Goal: Task Accomplishment & Management: Manage account settings

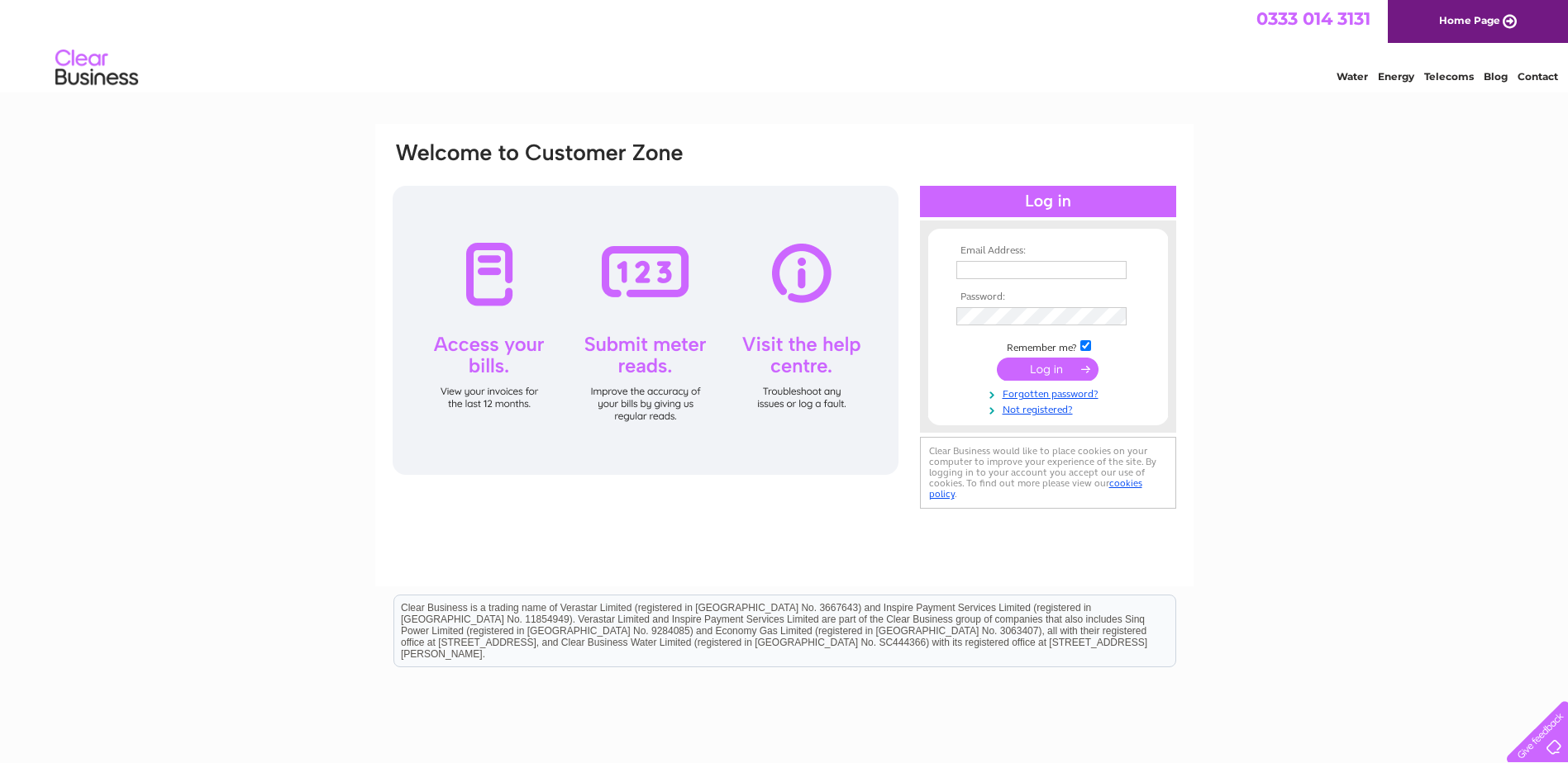
type input "solwaytile@msn.com"
click at [1045, 369] on input "submit" at bounding box center [1048, 369] width 102 height 23
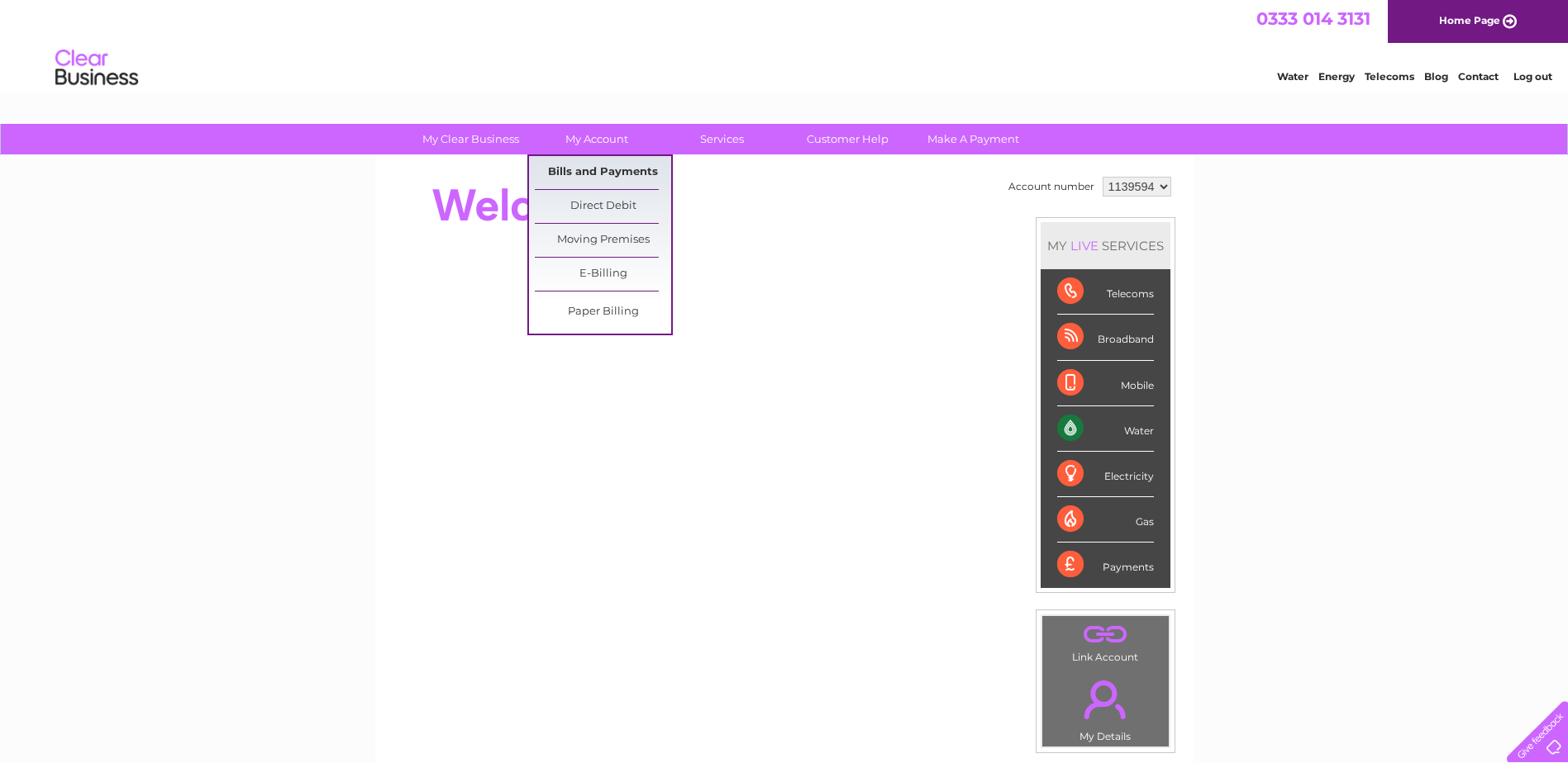
click at [616, 173] on link "Bills and Payments" at bounding box center [602, 173] width 136 height 33
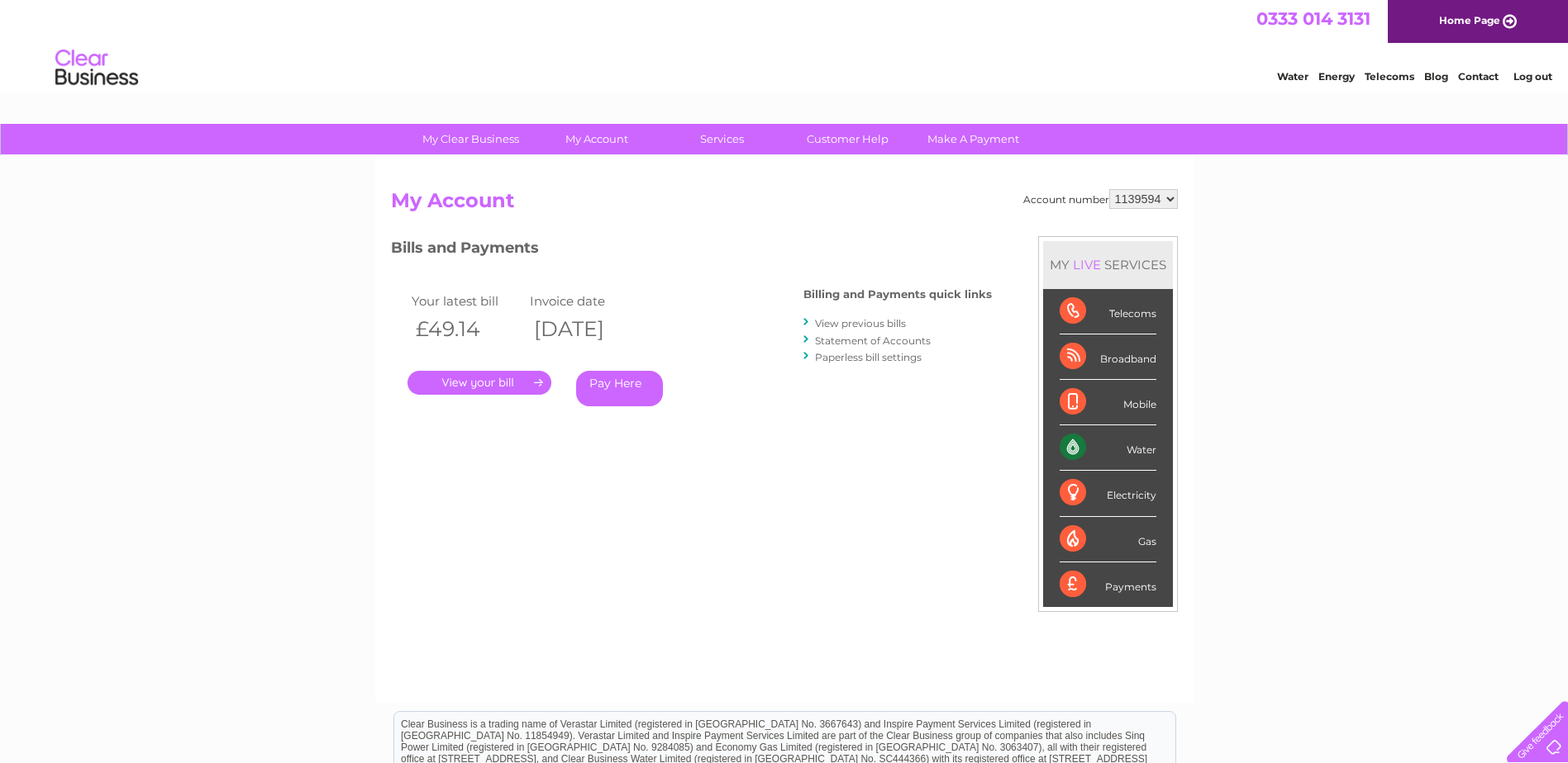
click at [852, 322] on link "View previous bills" at bounding box center [860, 323] width 91 height 12
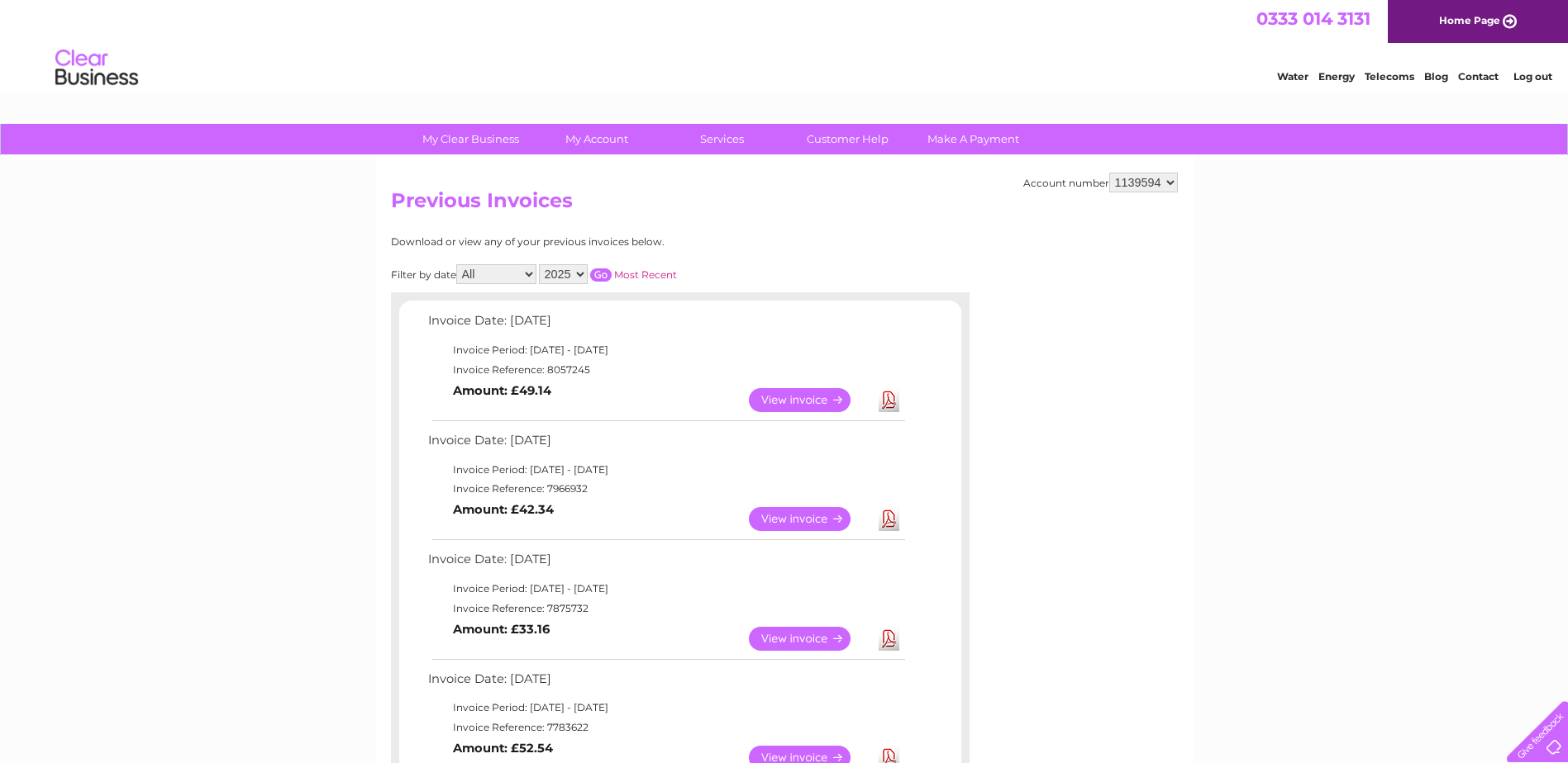
click at [784, 520] on link "View" at bounding box center [809, 519] width 121 height 24
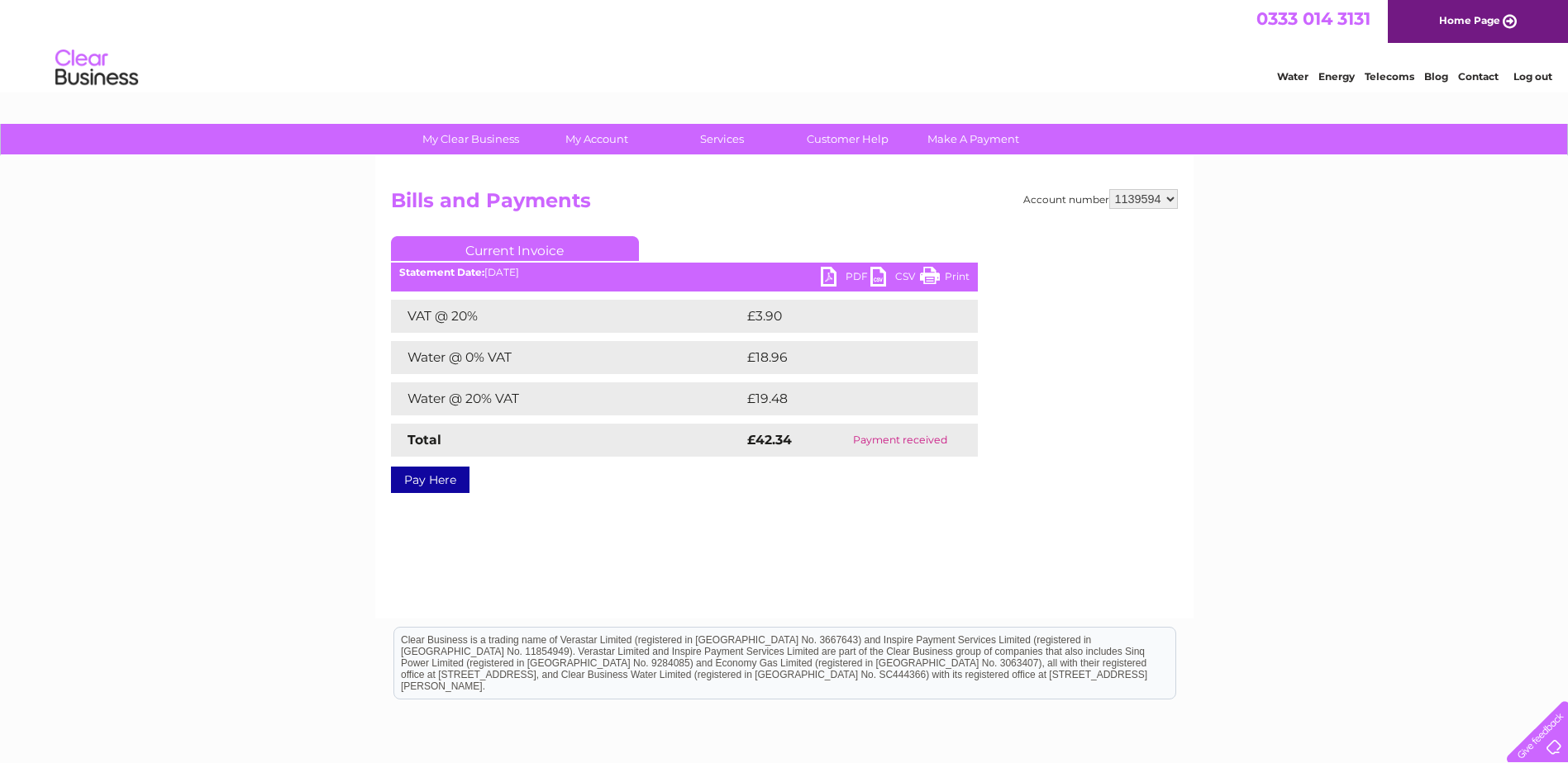
click at [845, 275] on link "PDF" at bounding box center [846, 278] width 50 height 24
click at [1510, 73] on li "Log out" at bounding box center [1534, 76] width 50 height 21
click at [1533, 73] on link "Log out" at bounding box center [1533, 76] width 39 height 12
